Goal: Task Accomplishment & Management: Complete application form

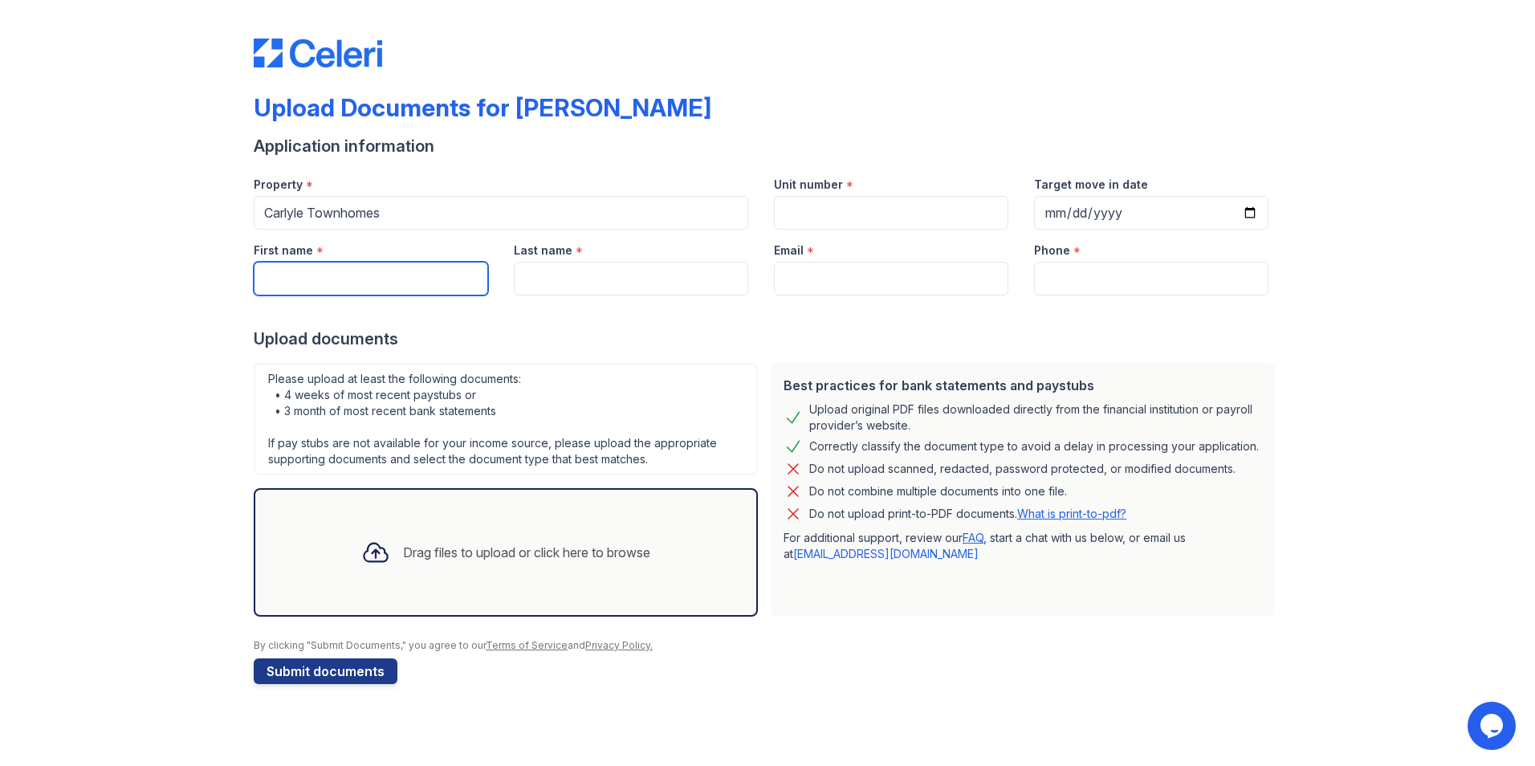
click at [286, 275] on input "First name" at bounding box center [371, 279] width 234 height 34
type input "[PERSON_NAME]"
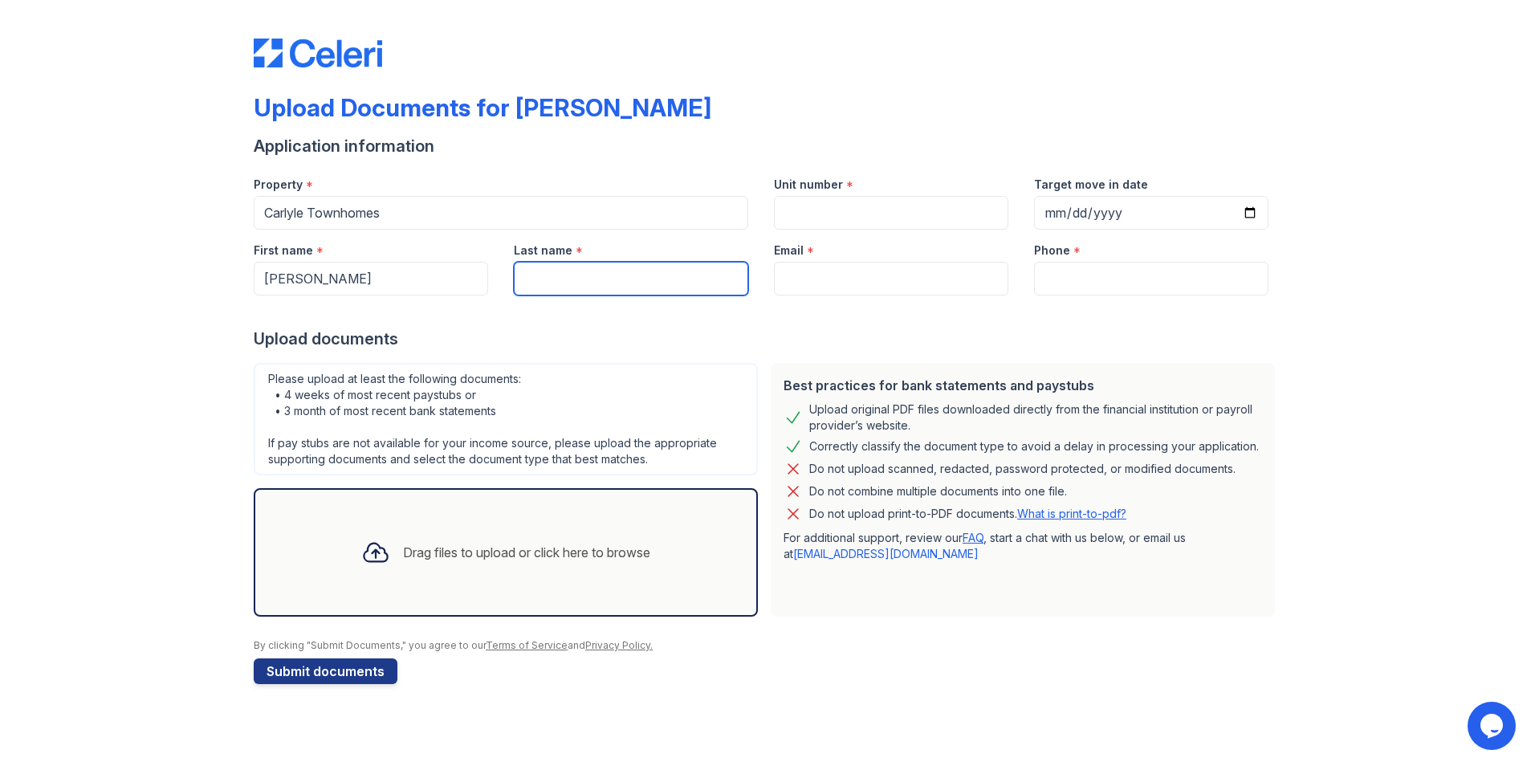
click at [576, 282] on input "Last name" at bounding box center [631, 279] width 234 height 34
type input "[PERSON_NAME]"
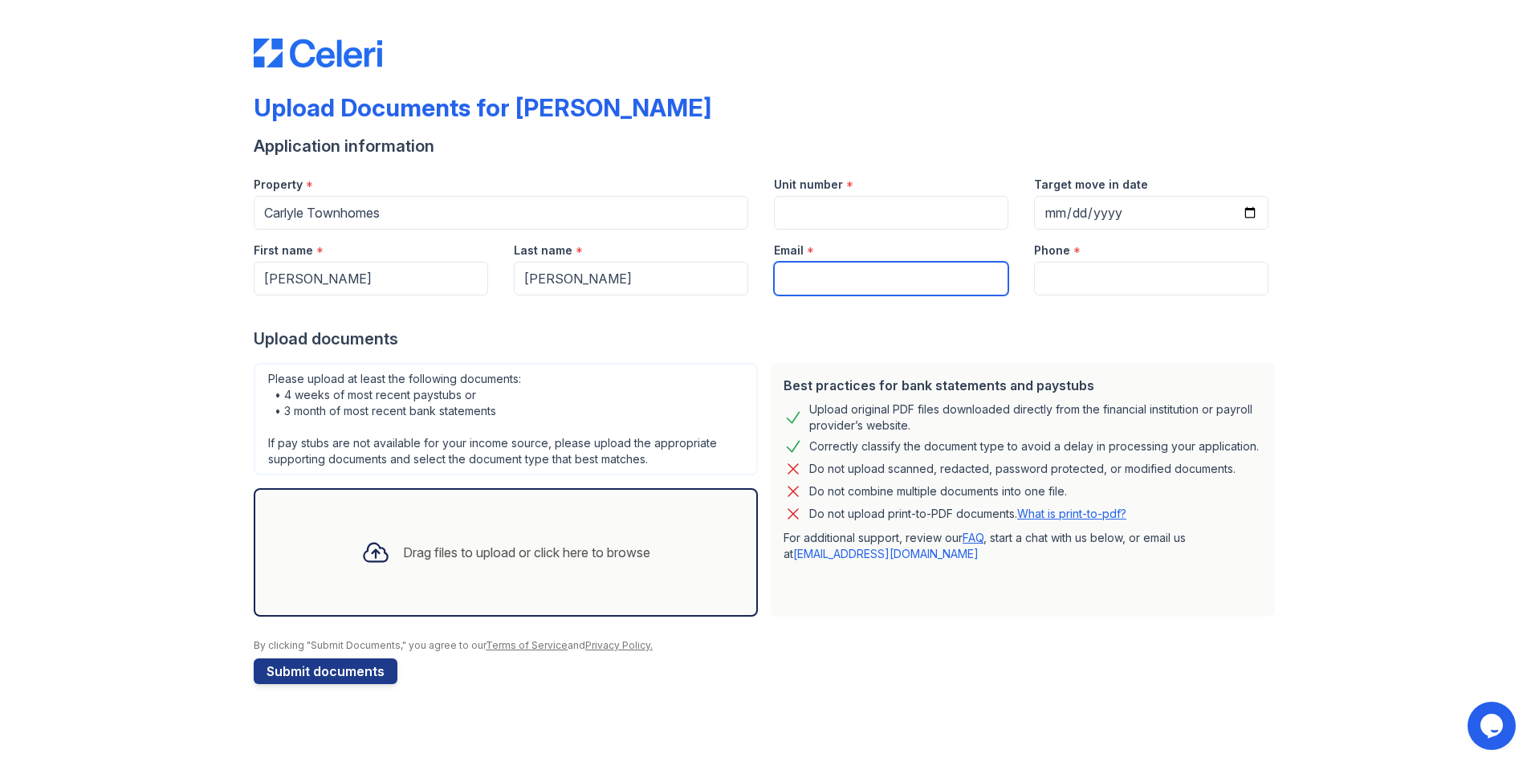
click at [815, 275] on input "Email" at bounding box center [891, 279] width 234 height 34
type input "b"
type input "[EMAIL_ADDRESS][DOMAIN_NAME]"
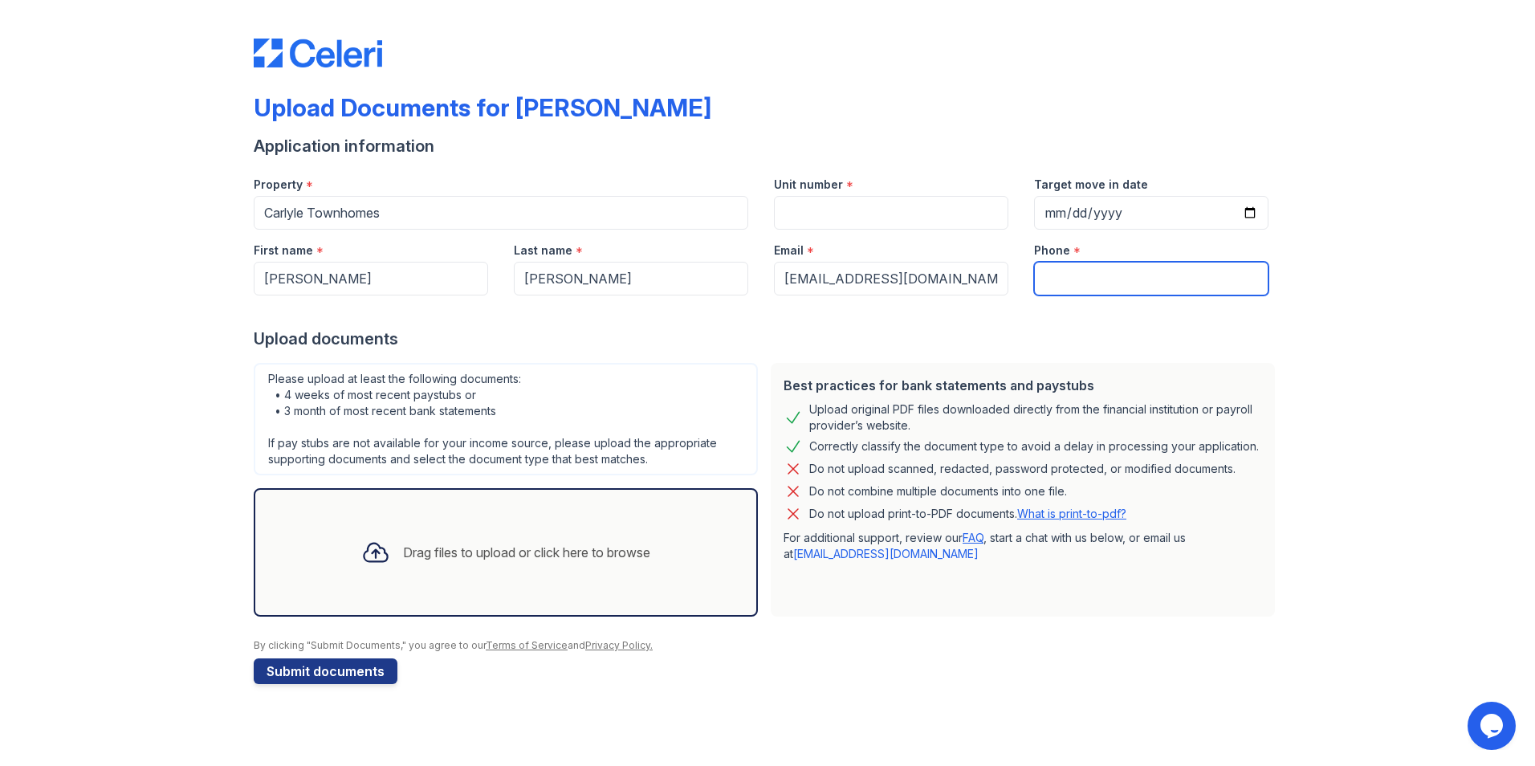
click at [1052, 279] on input "Phone" at bounding box center [1151, 279] width 234 height 34
type input "6025783937"
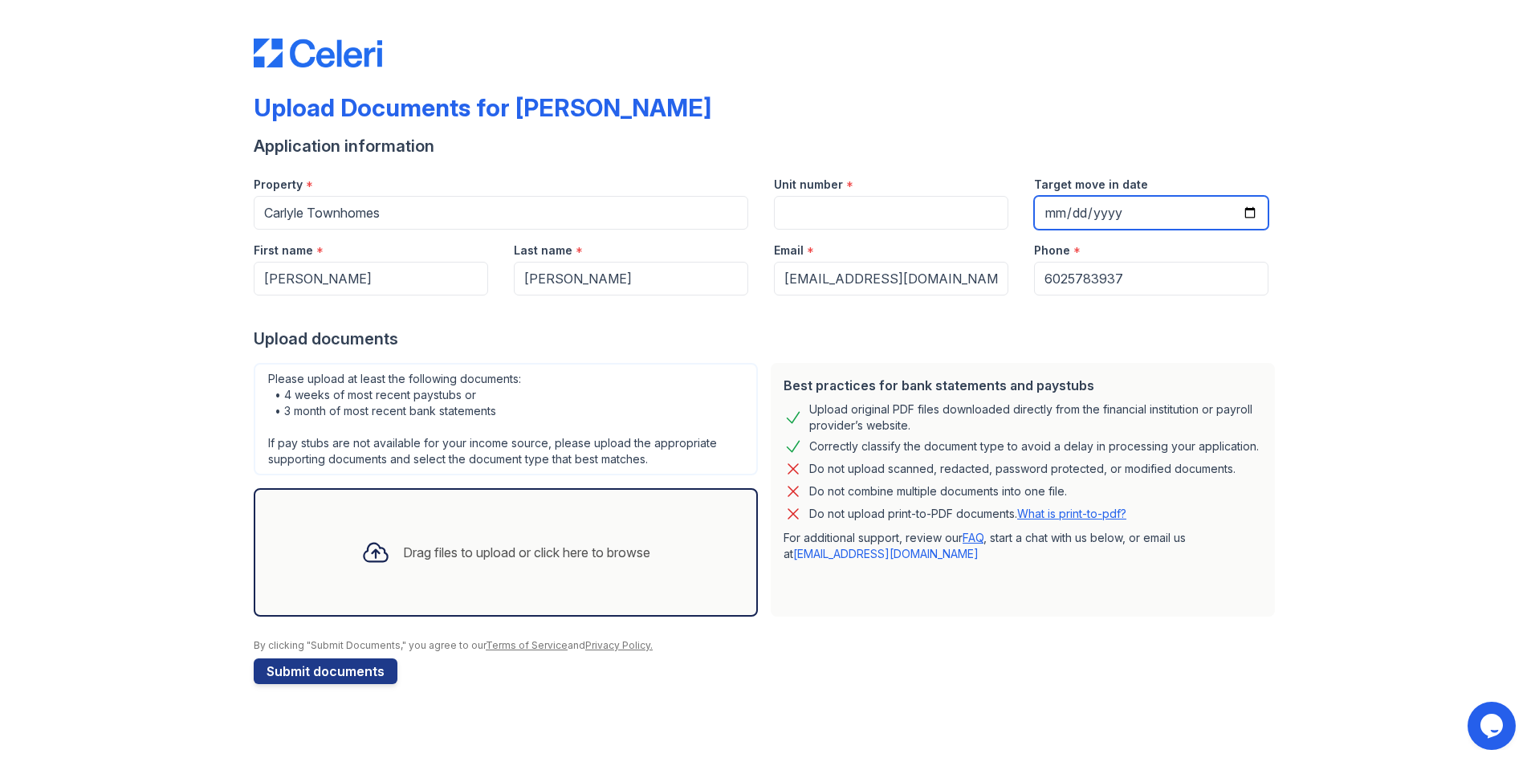
click at [1074, 214] on input "Target move in date" at bounding box center [1151, 213] width 234 height 34
click at [1253, 213] on input "Target move in date" at bounding box center [1151, 213] width 234 height 34
type input "[DATE]"
click at [825, 214] on input "Unit number" at bounding box center [891, 213] width 234 height 34
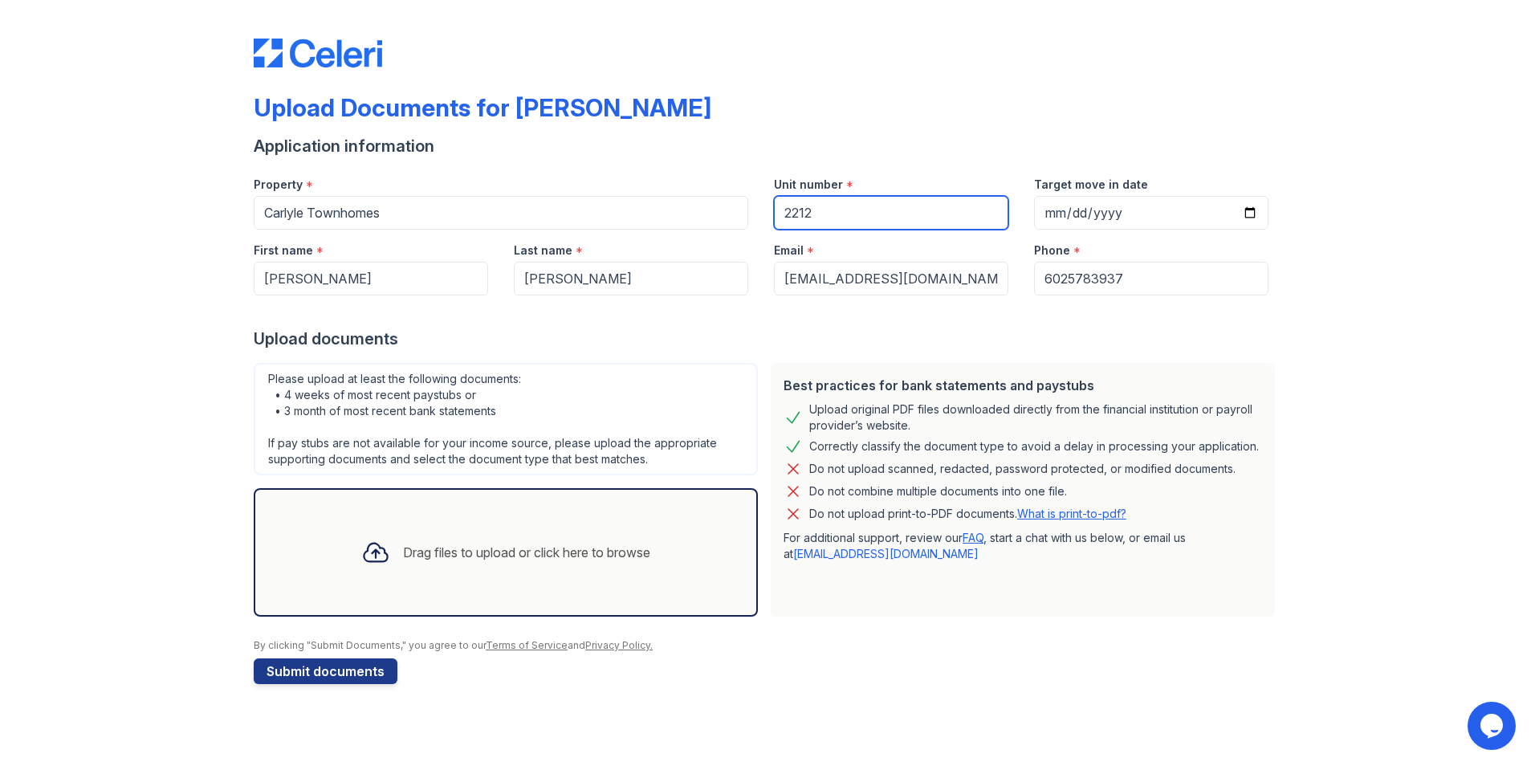
type input "2212"
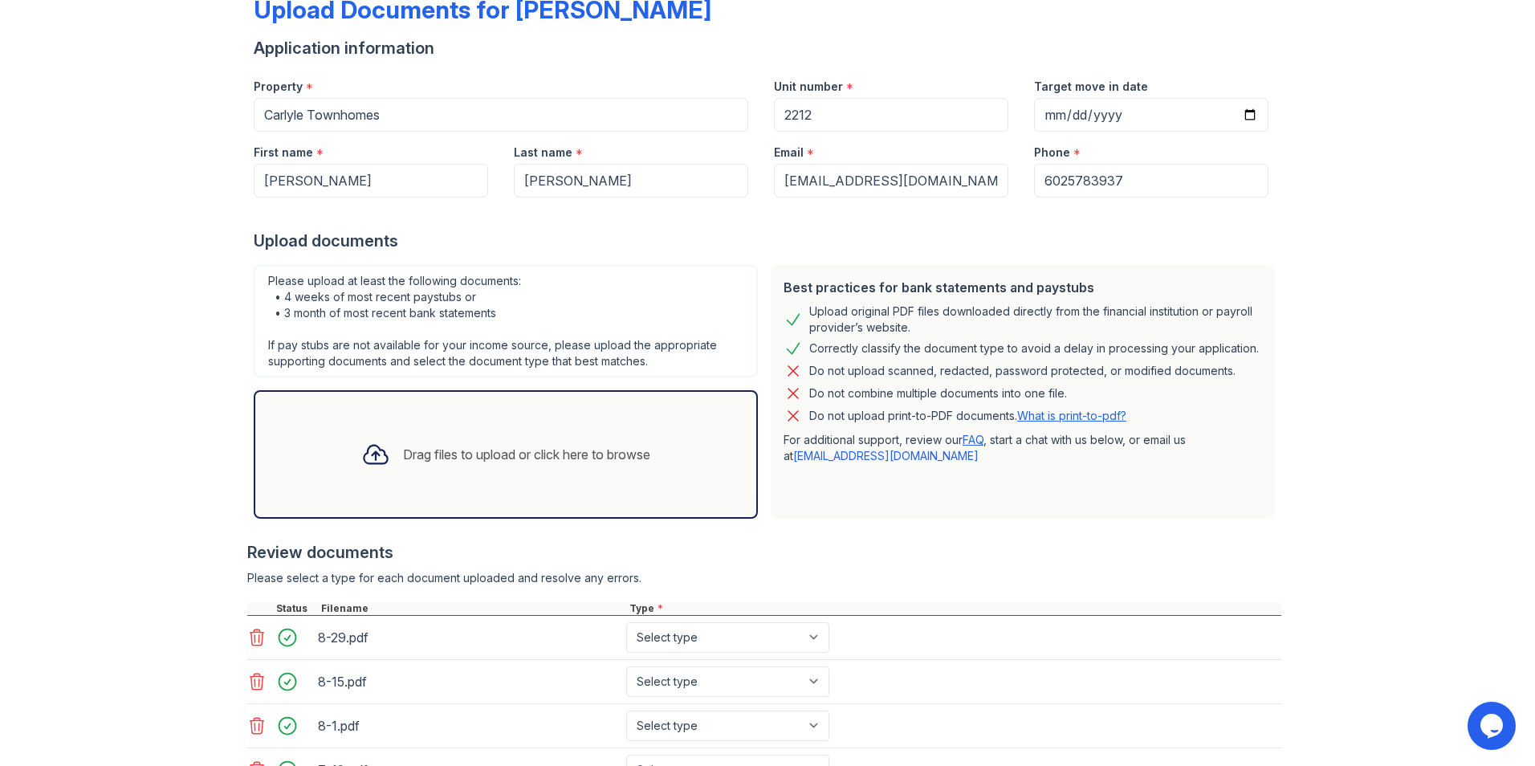
scroll to position [278, 0]
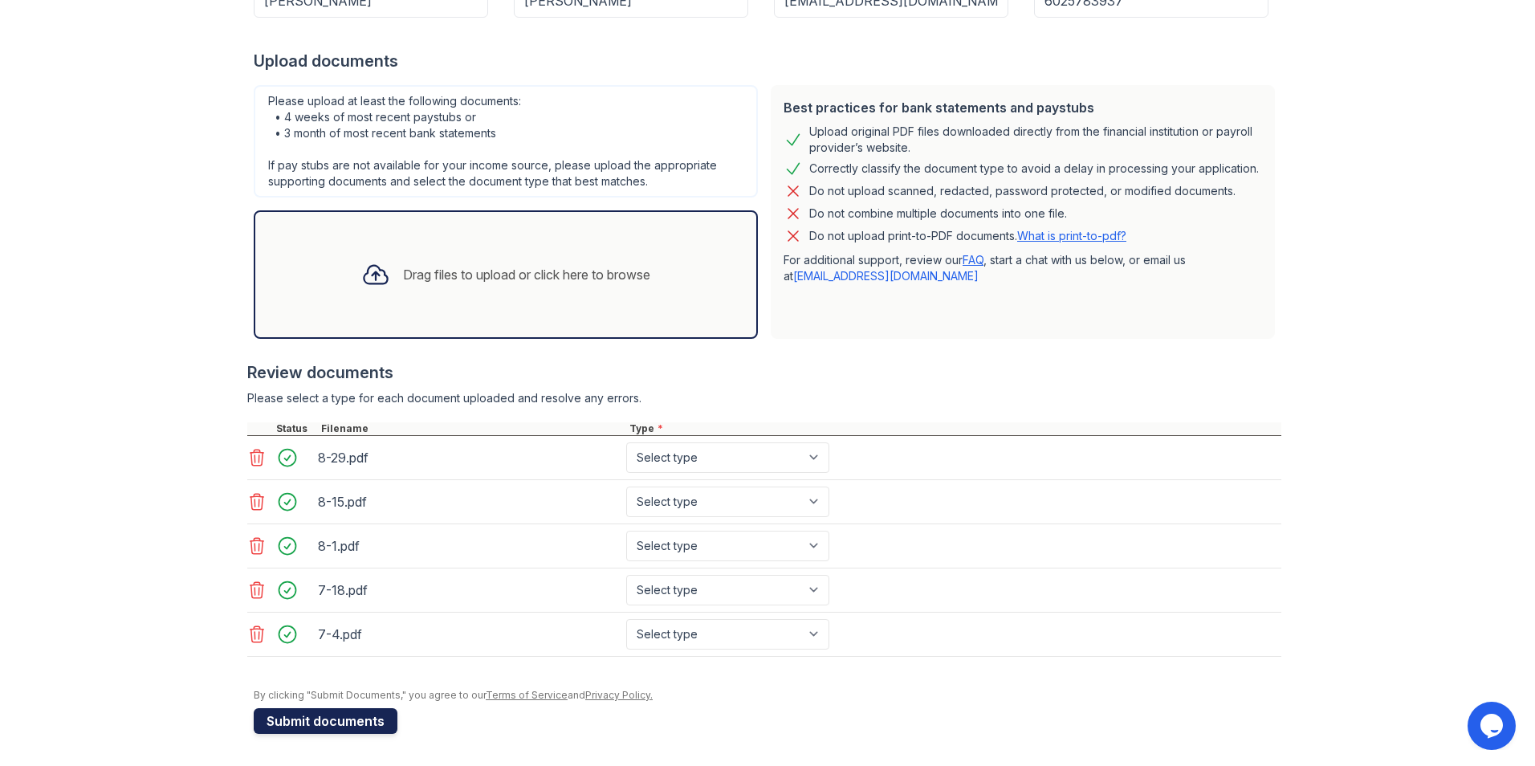
click at [332, 725] on button "Submit documents" at bounding box center [326, 721] width 144 height 26
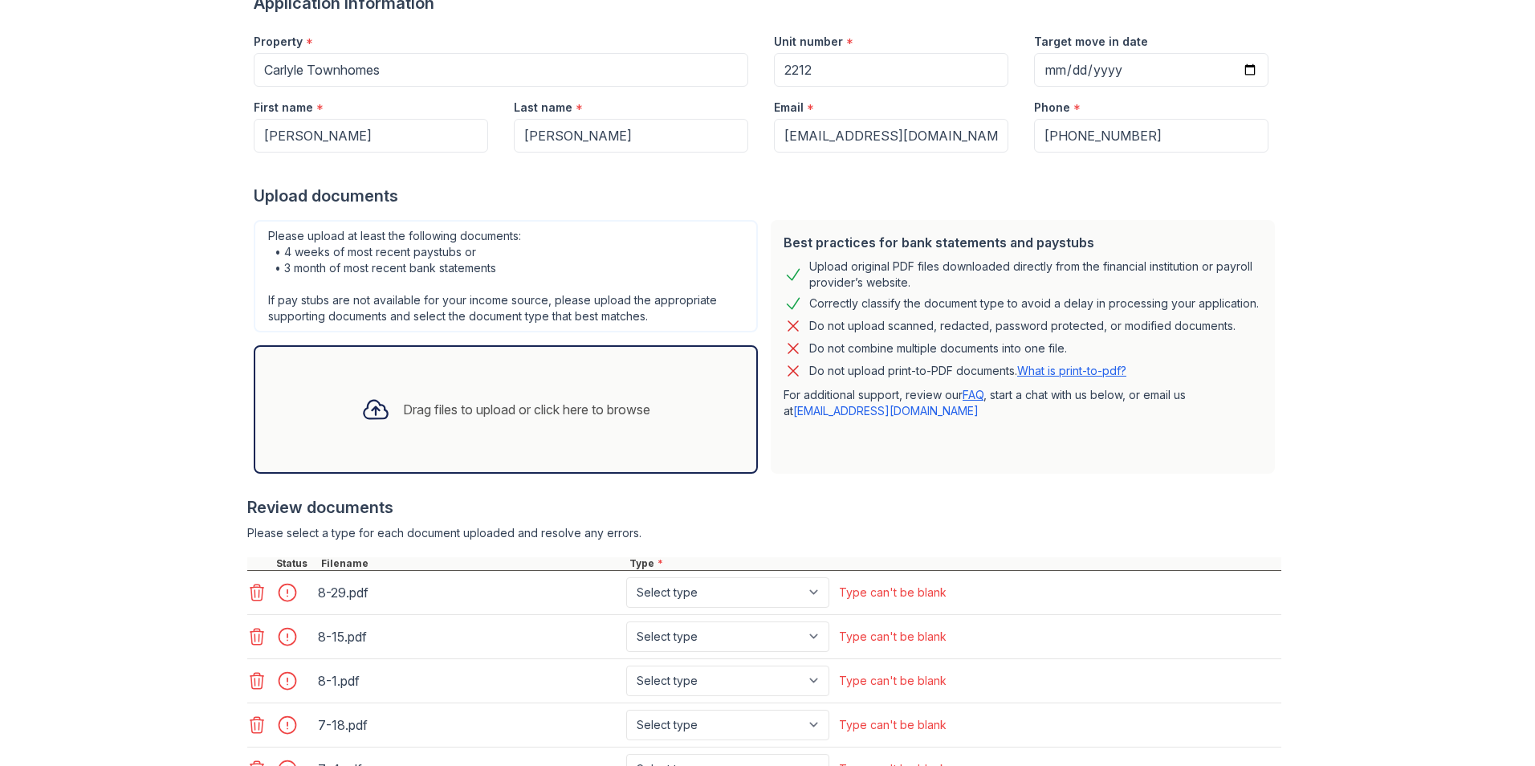
scroll to position [321, 0]
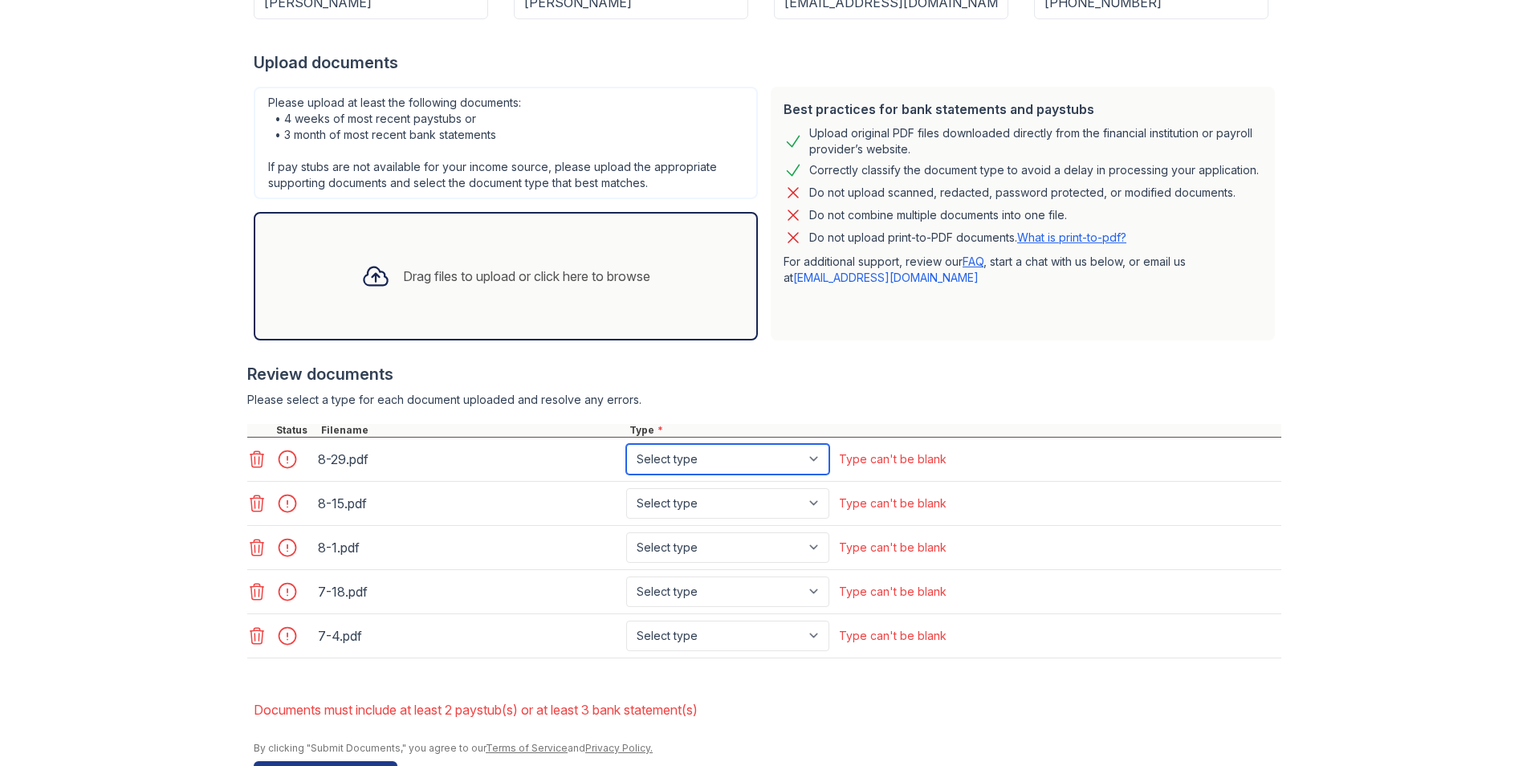
click at [809, 462] on select "Select type Paystub Bank Statement Offer Letter Tax Documents Benefit Award Let…" at bounding box center [727, 459] width 203 height 31
select select "paystub"
click at [626, 444] on select "Select type Paystub Bank Statement Offer Letter Tax Documents Benefit Award Let…" at bounding box center [727, 459] width 203 height 31
click at [814, 506] on select "Select type Paystub Bank Statement Offer Letter Tax Documents Benefit Award Let…" at bounding box center [727, 503] width 203 height 31
select select "paystub"
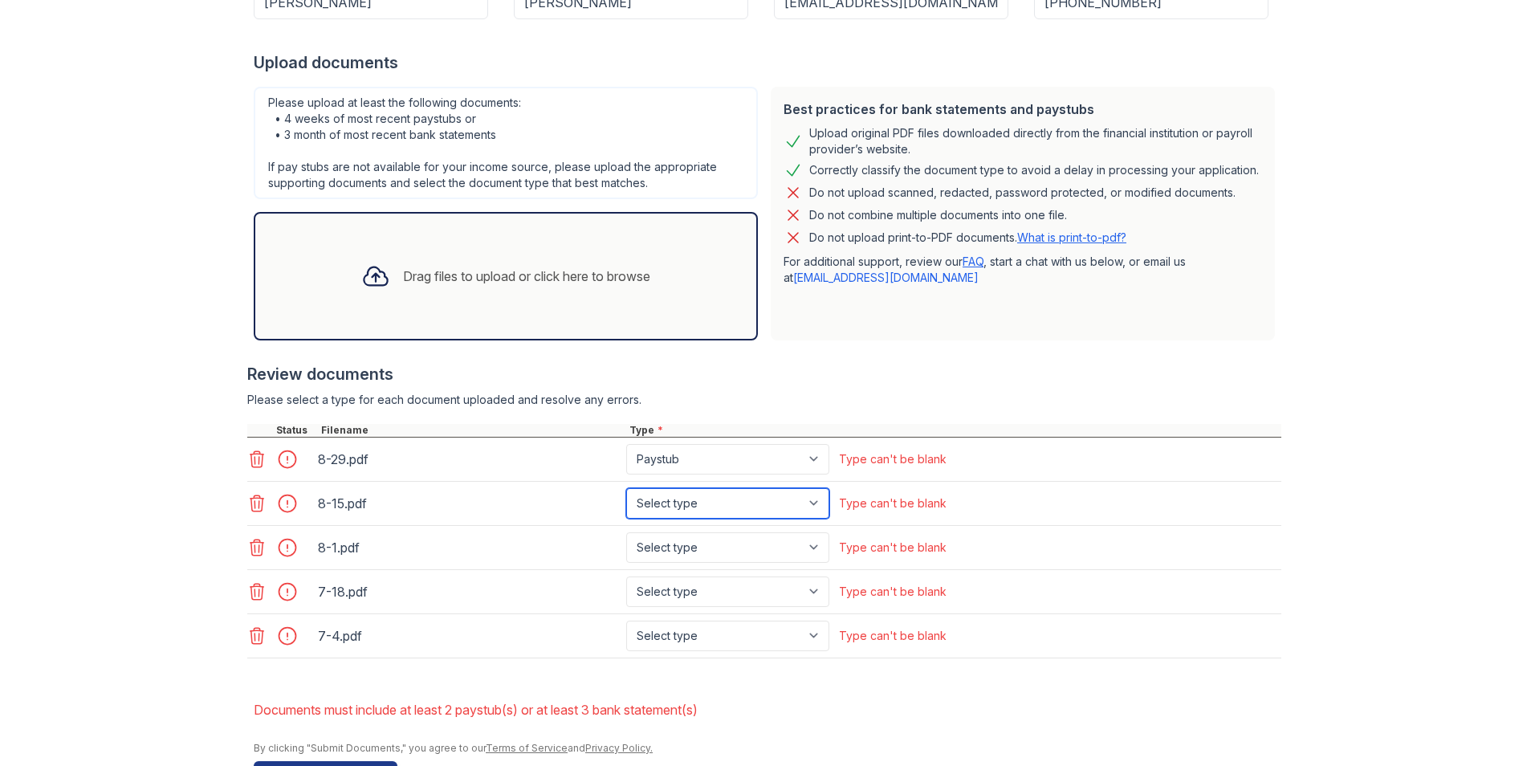
click at [626, 488] on select "Select type Paystub Bank Statement Offer Letter Tax Documents Benefit Award Let…" at bounding box center [727, 503] width 203 height 31
click at [814, 543] on select "Select type Paystub Bank Statement Offer Letter Tax Documents Benefit Award Let…" at bounding box center [727, 547] width 203 height 31
select select "paystub"
click at [626, 532] on select "Select type Paystub Bank Statement Offer Letter Tax Documents Benefit Award Let…" at bounding box center [727, 547] width 203 height 31
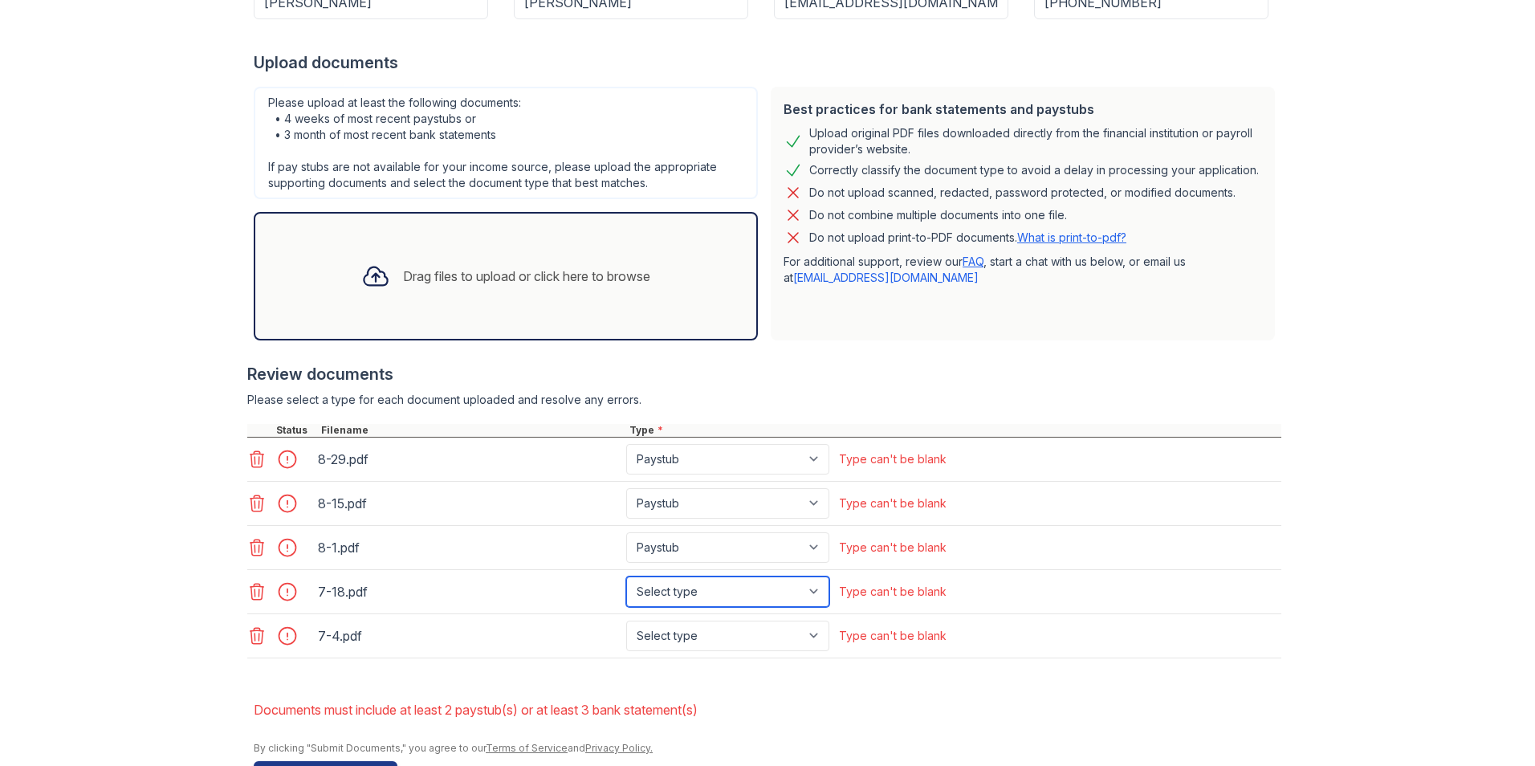
click at [812, 595] on select "Select type Paystub Bank Statement Offer Letter Tax Documents Benefit Award Let…" at bounding box center [727, 591] width 203 height 31
select select "paystub"
click at [626, 576] on select "Select type Paystub Bank Statement Offer Letter Tax Documents Benefit Award Let…" at bounding box center [727, 591] width 203 height 31
click at [813, 640] on select "Select type Paystub Bank Statement Offer Letter Tax Documents Benefit Award Let…" at bounding box center [727, 636] width 203 height 31
select select "paystub"
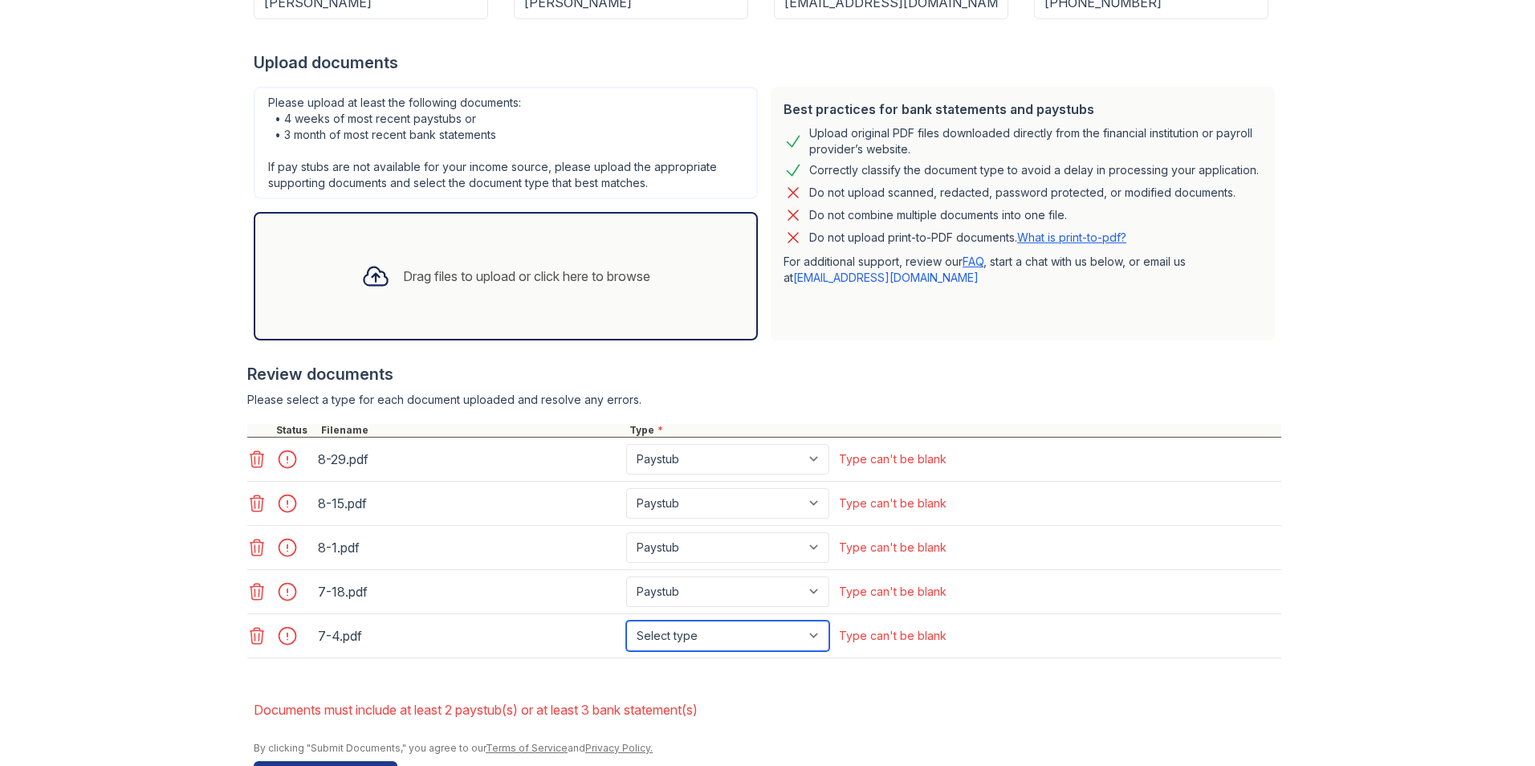
click at [626, 621] on select "Select type Paystub Bank Statement Offer Letter Tax Documents Benefit Award Let…" at bounding box center [727, 636] width 203 height 31
click at [959, 685] on form "Application information Property * Carlyle Townhomes Unit number * 2212 Target …" at bounding box center [768, 323] width 1028 height 928
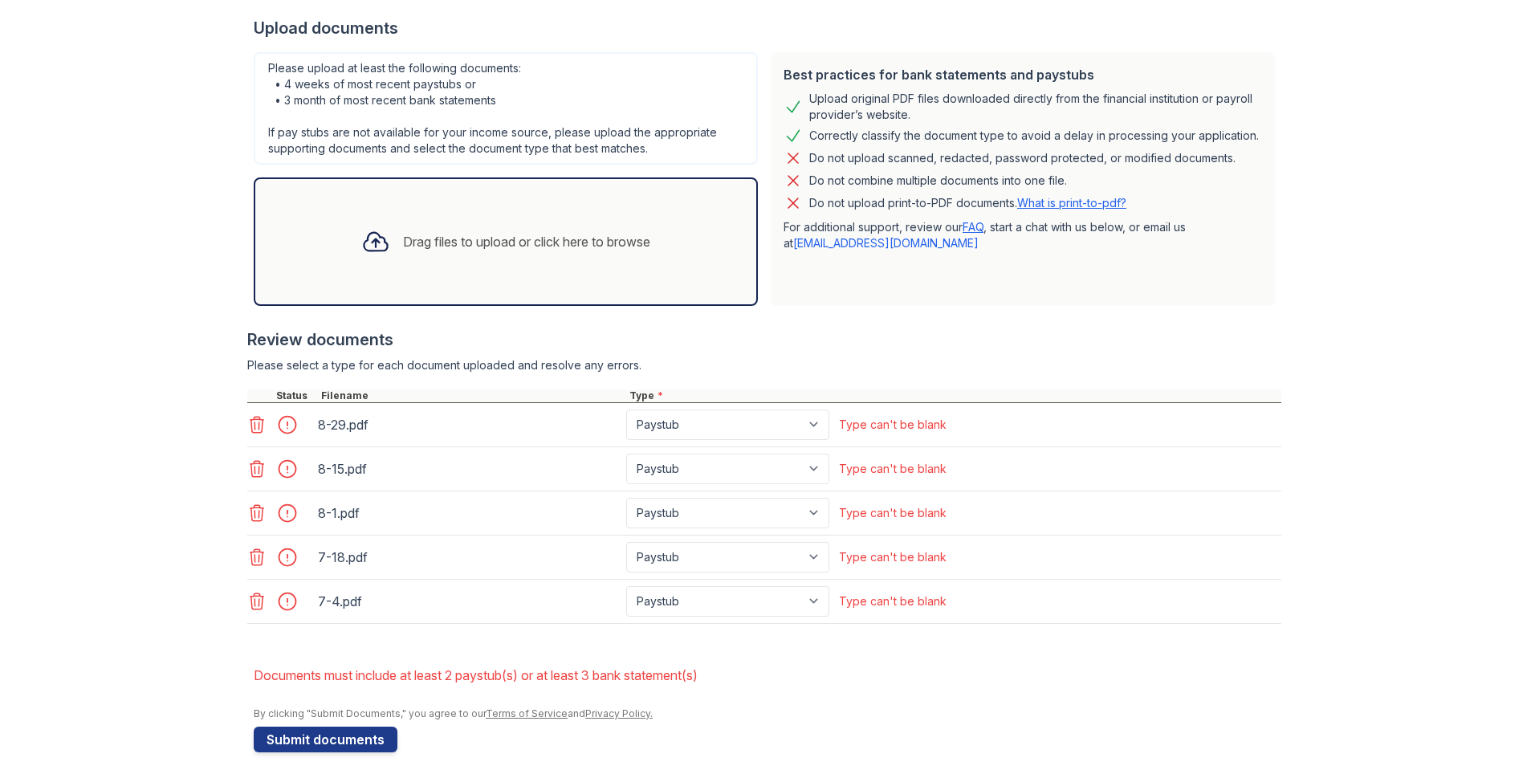
scroll to position [374, 0]
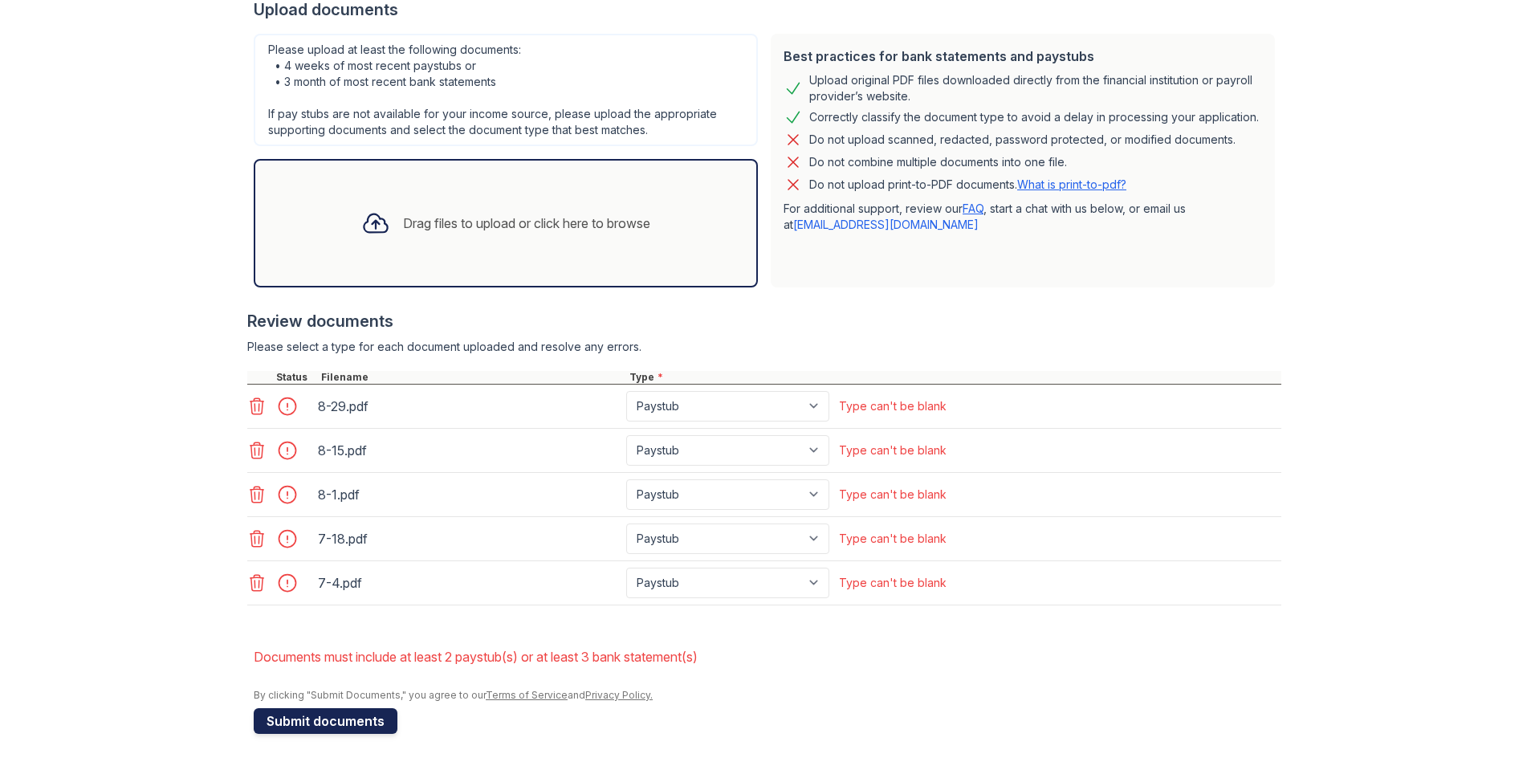
click at [312, 715] on button "Submit documents" at bounding box center [326, 721] width 144 height 26
